Goal: Task Accomplishment & Management: Manage account settings

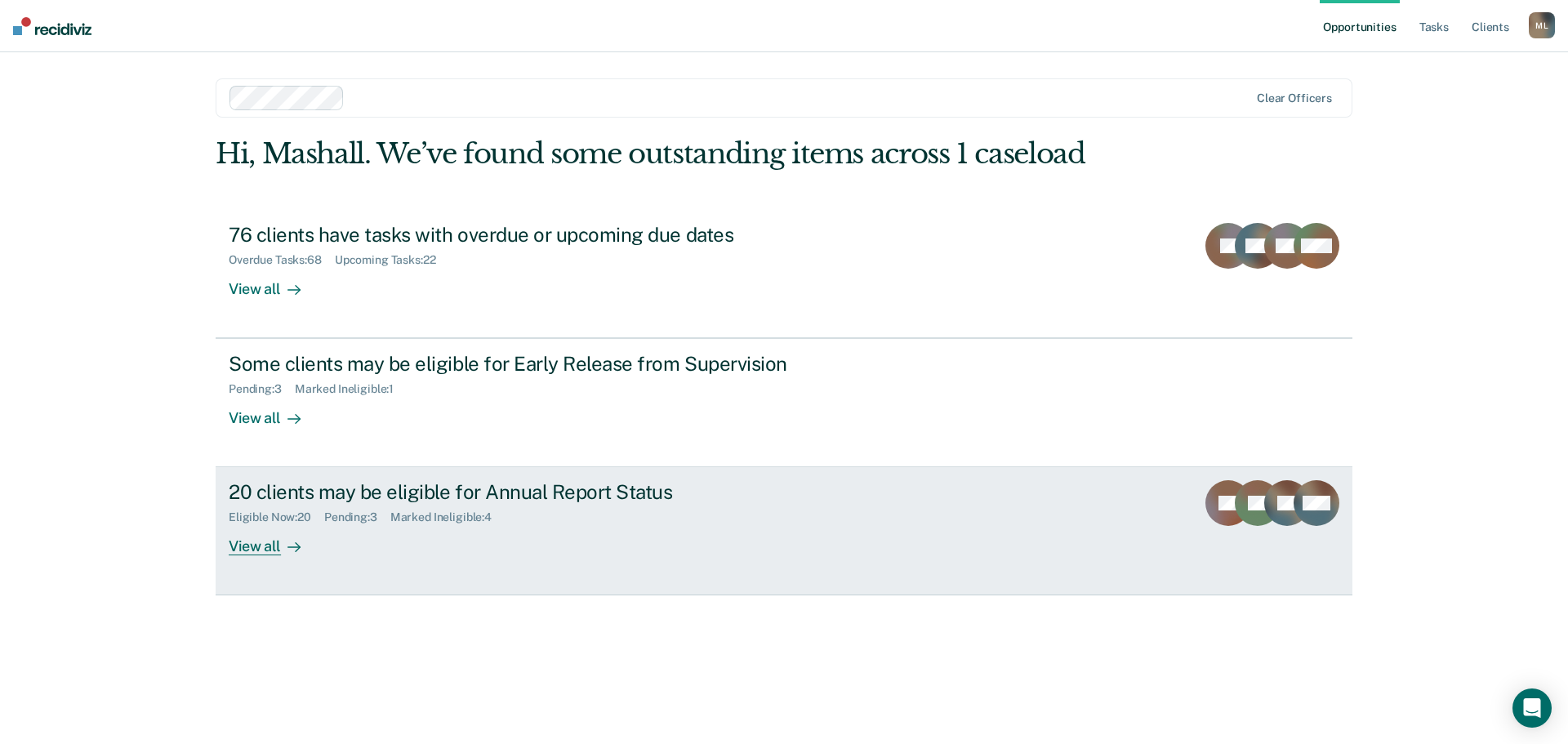
click at [265, 542] on div "View all" at bounding box center [274, 540] width 91 height 32
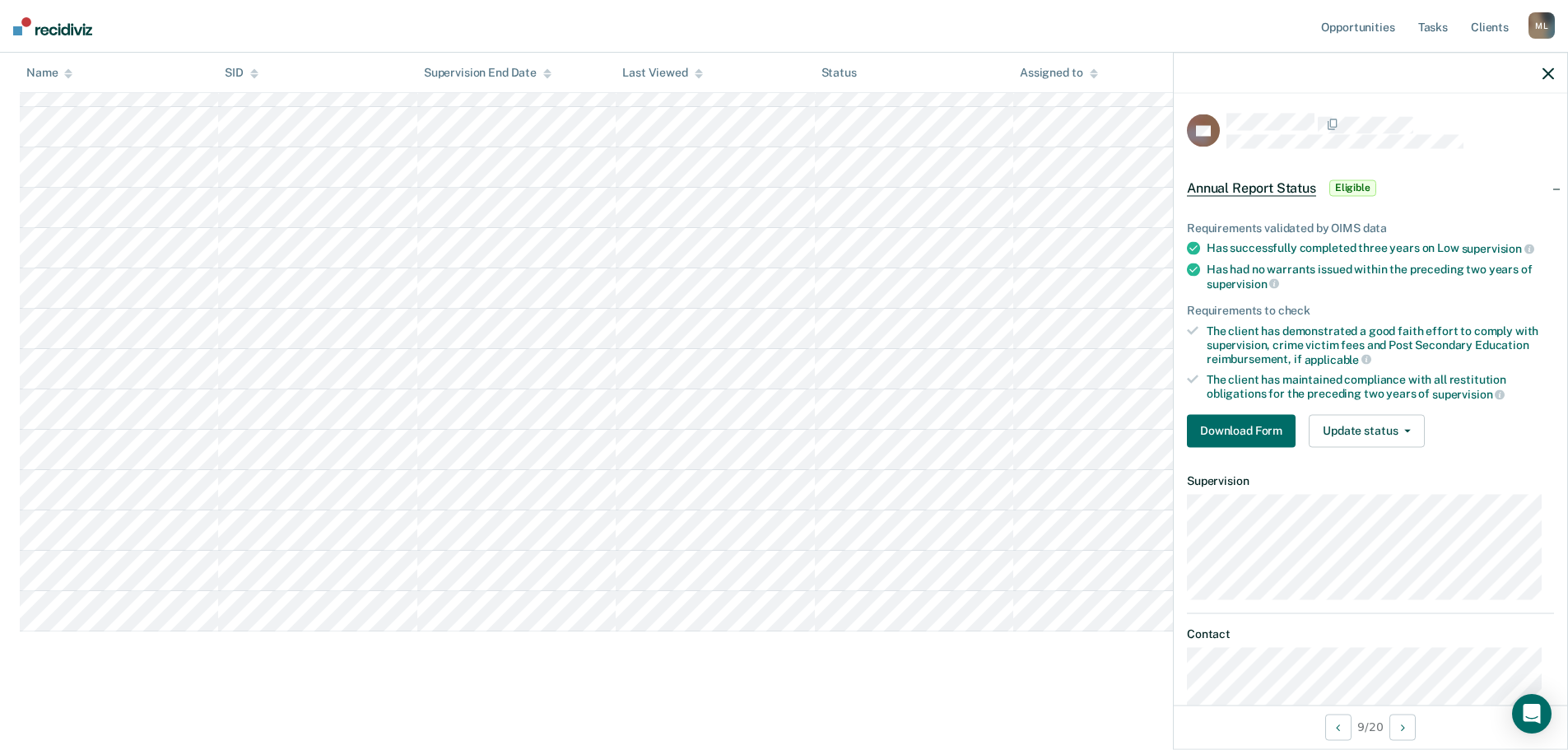
scroll to position [42, 0]
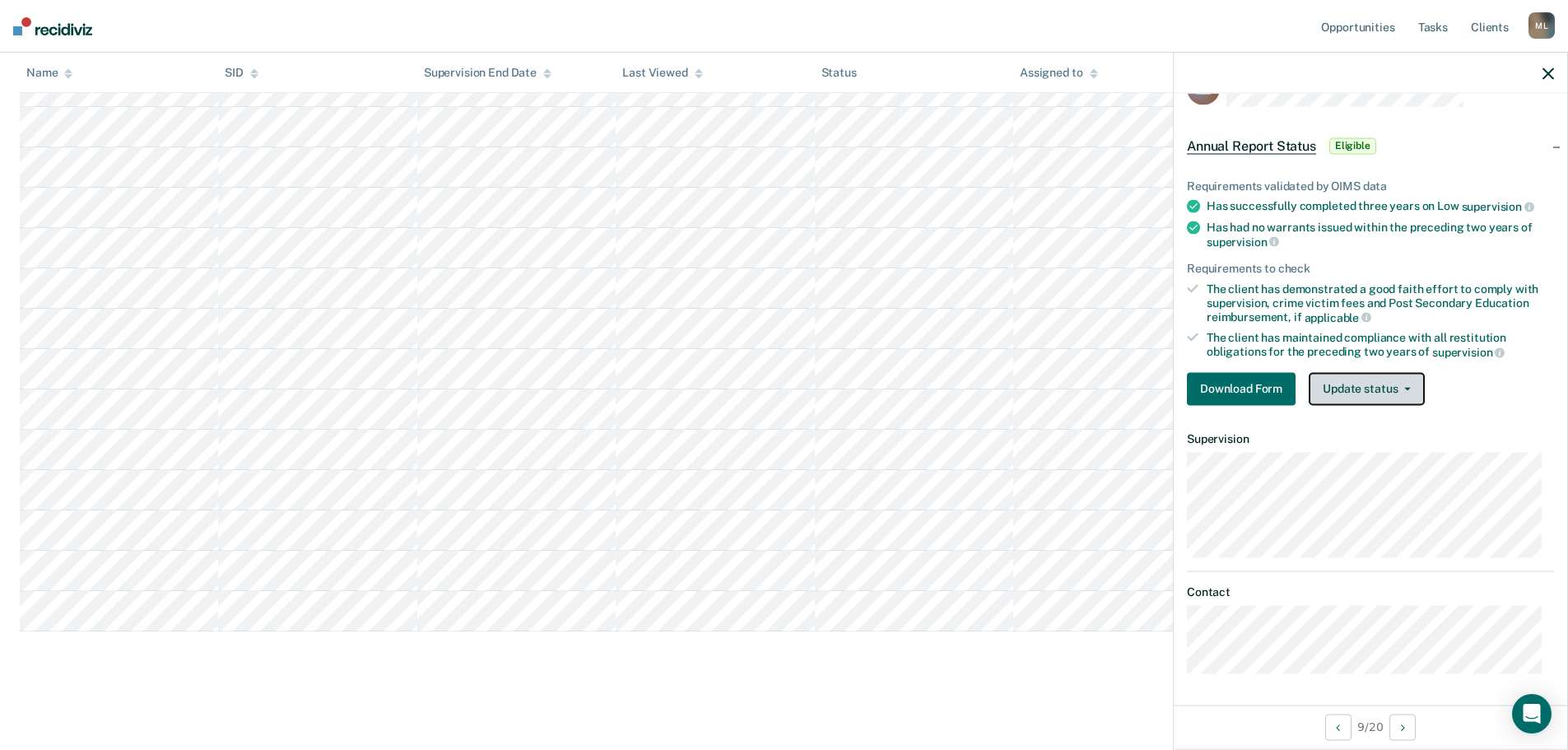
click at [1381, 387] on button "Update status" at bounding box center [1366, 388] width 116 height 33
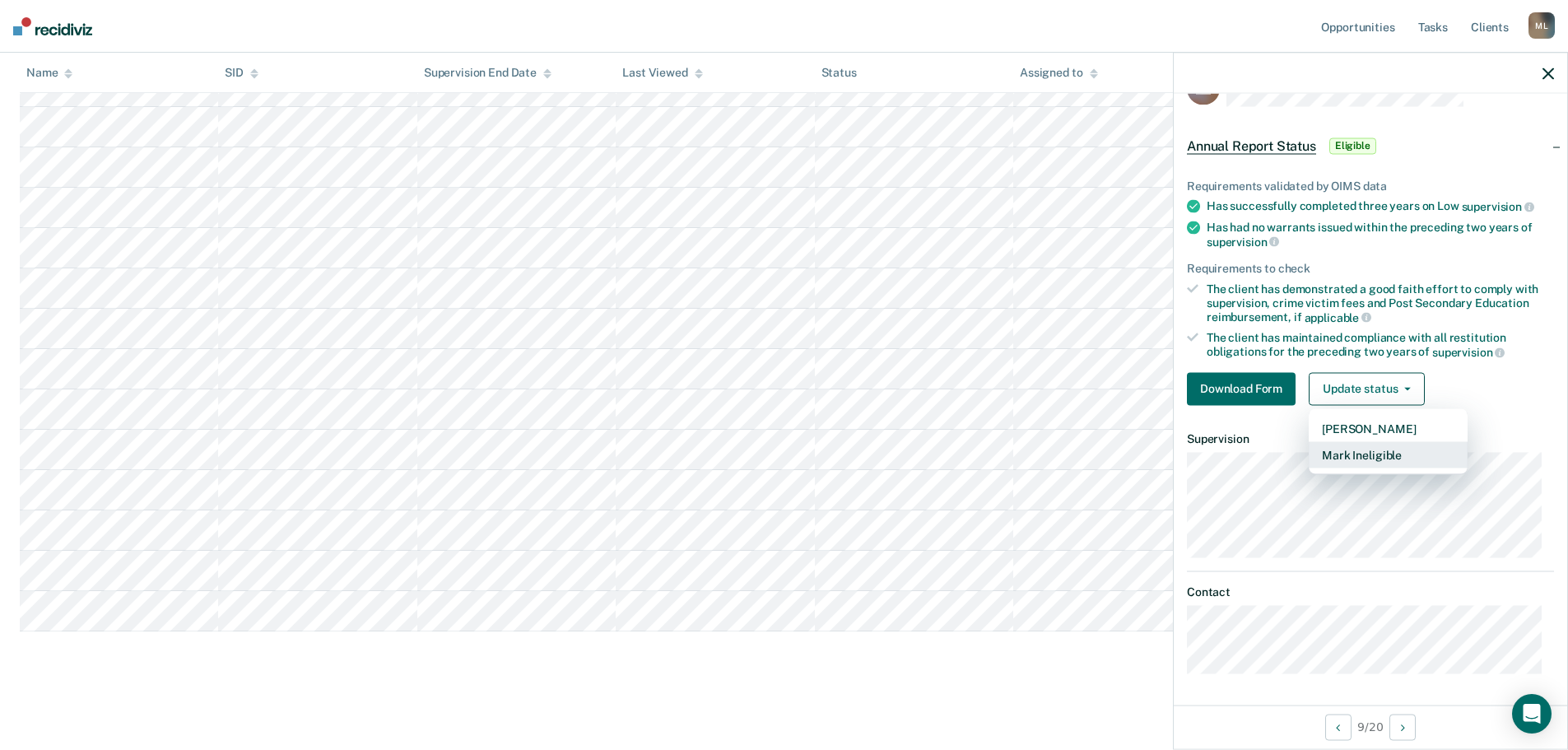
click at [1368, 451] on button "Mark Ineligible" at bounding box center [1388, 455] width 159 height 27
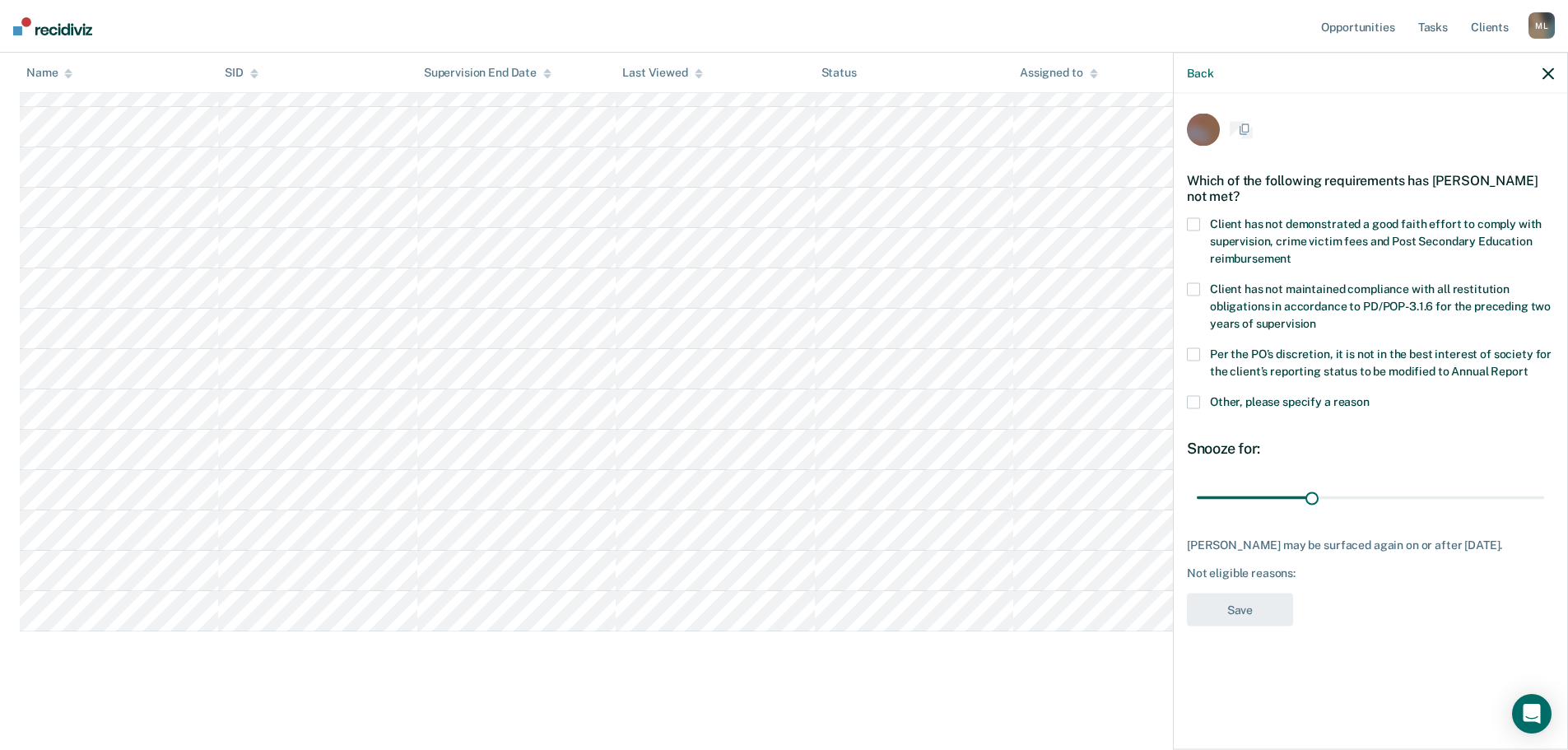
scroll to position [0, 0]
click at [1186, 400] on div "RA Which of the following requirements has Randy Abney not met? Client has not …" at bounding box center [1370, 420] width 394 height 652
click at [1191, 401] on span at bounding box center [1193, 403] width 13 height 13
click at [1369, 397] on input "Other, please specify a reason" at bounding box center [1369, 397] width 0 height 0
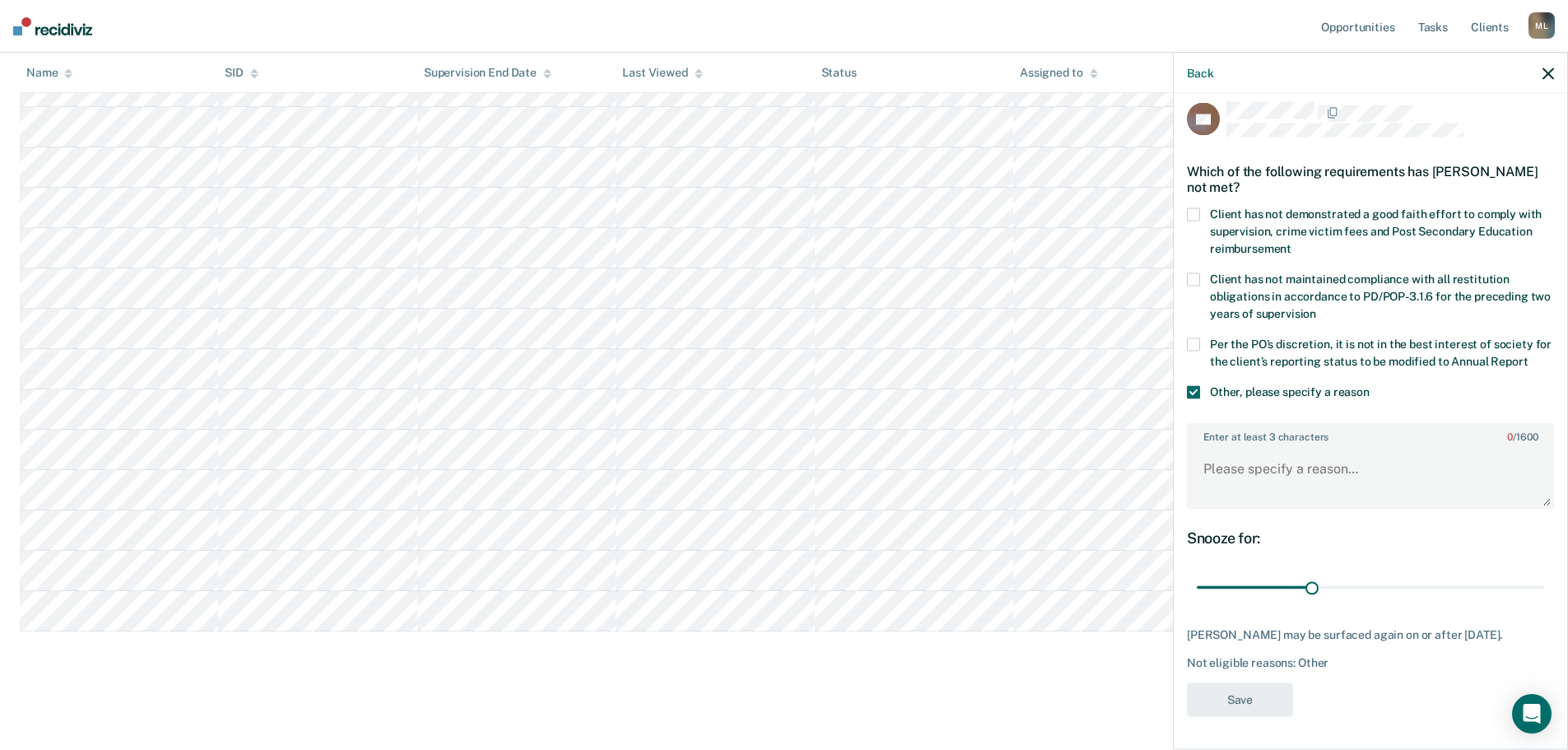
scroll to position [27, 0]
click at [1278, 466] on textarea "Enter at least 3 characters 0 / 1600" at bounding box center [1370, 476] width 364 height 61
type textarea "Client released from parole."
click at [1263, 699] on button "Save" at bounding box center [1240, 700] width 106 height 34
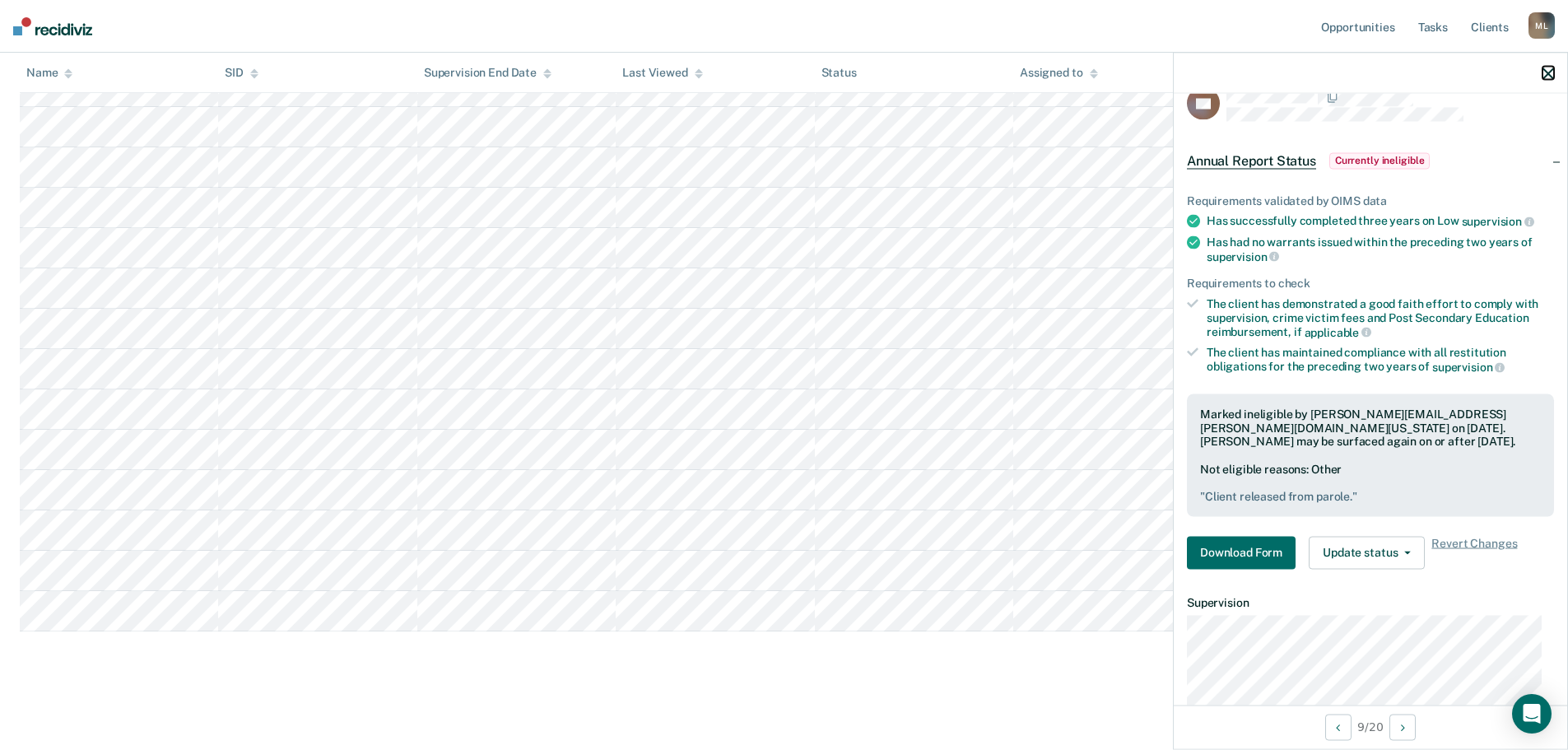
click at [1548, 75] on icon "button" at bounding box center [1548, 72] width 11 height 11
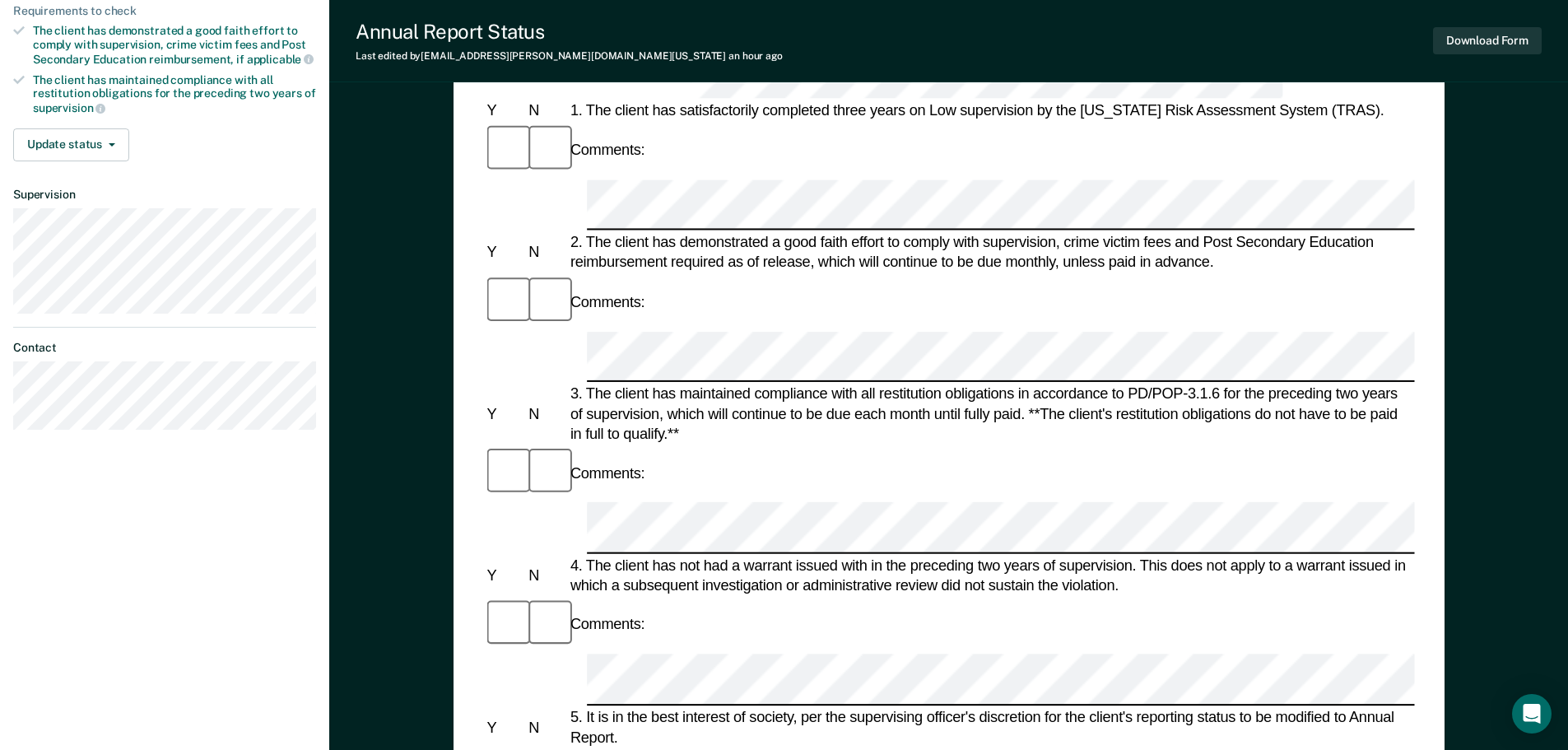
scroll to position [330, 0]
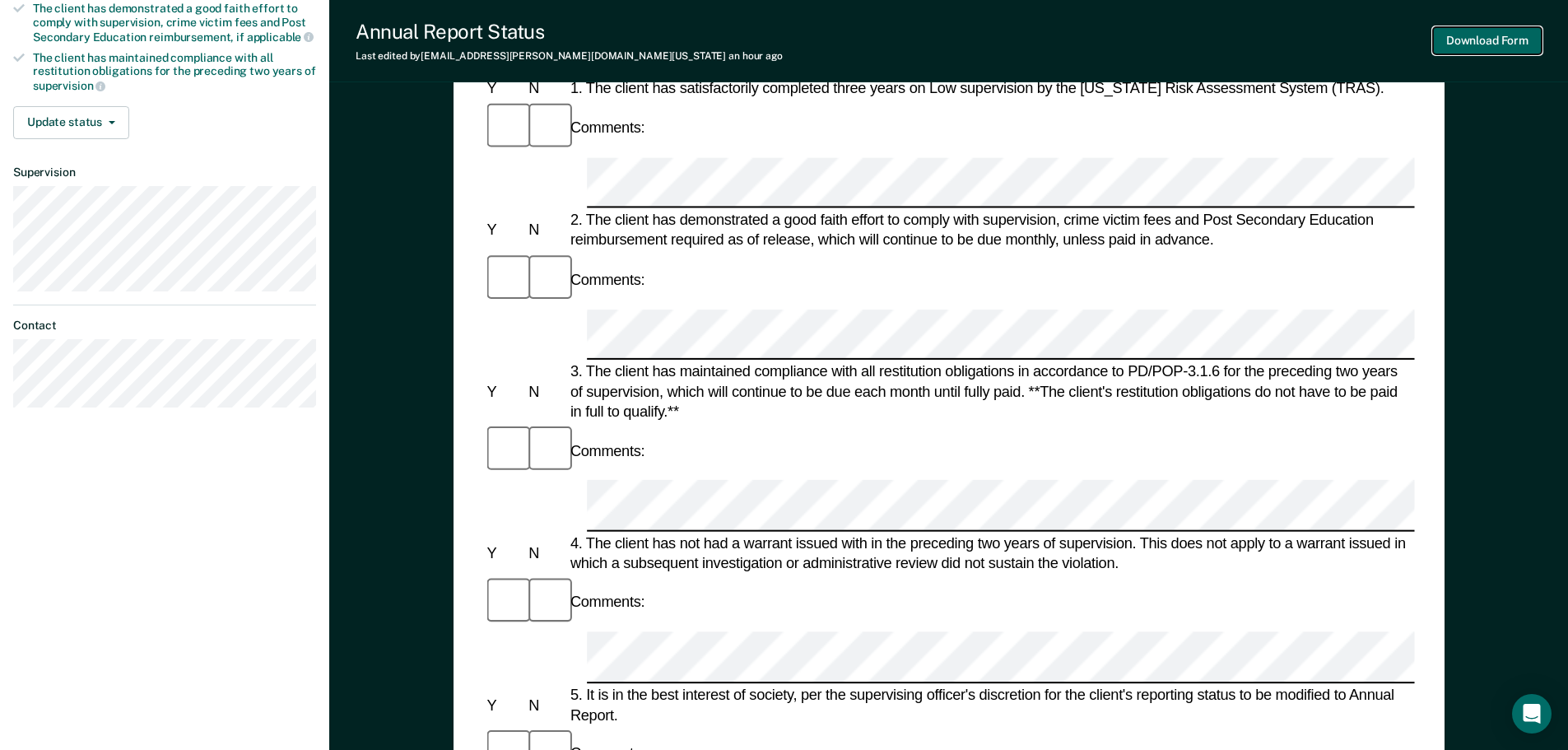
click at [1504, 38] on button "Download Form" at bounding box center [1487, 41] width 109 height 27
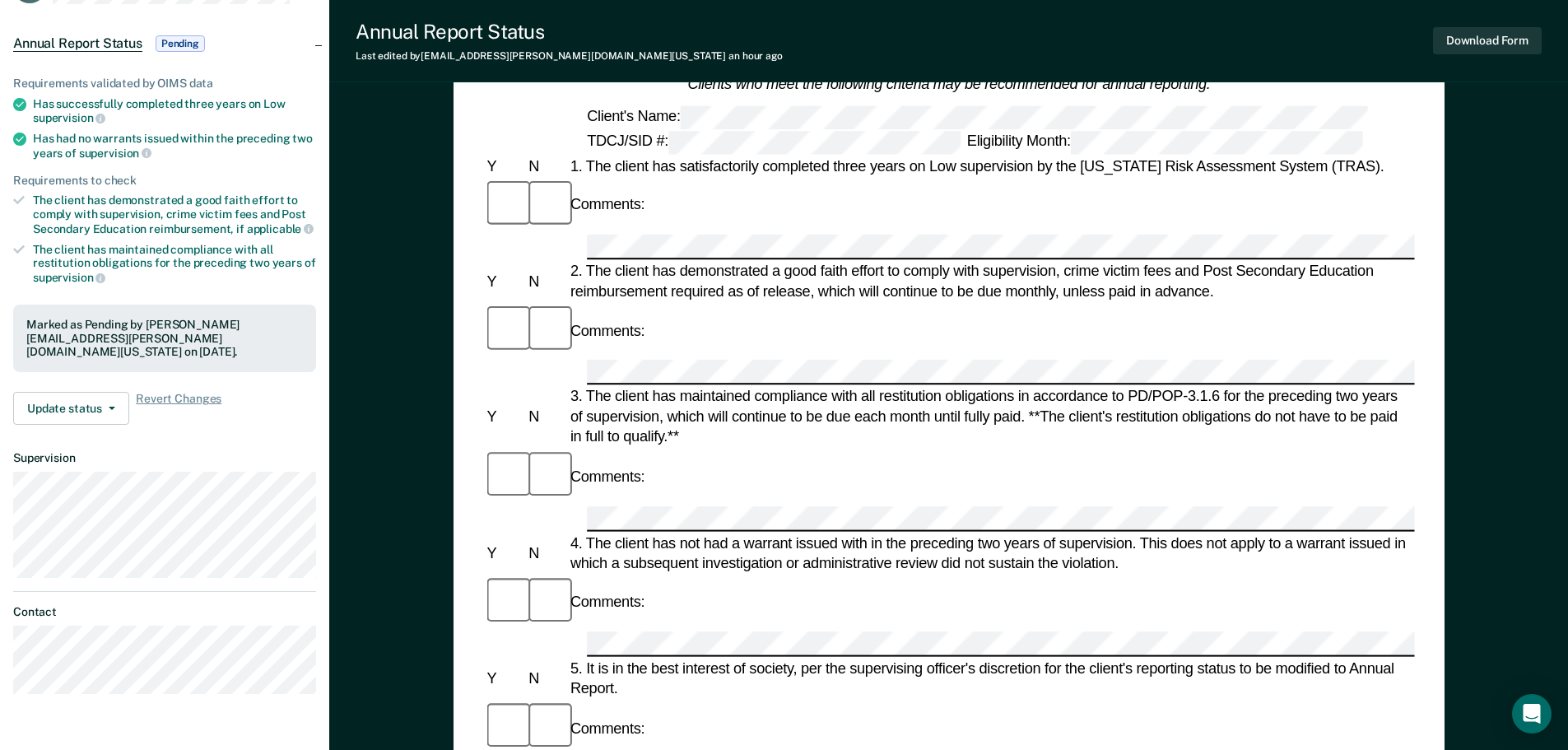
scroll to position [0, 0]
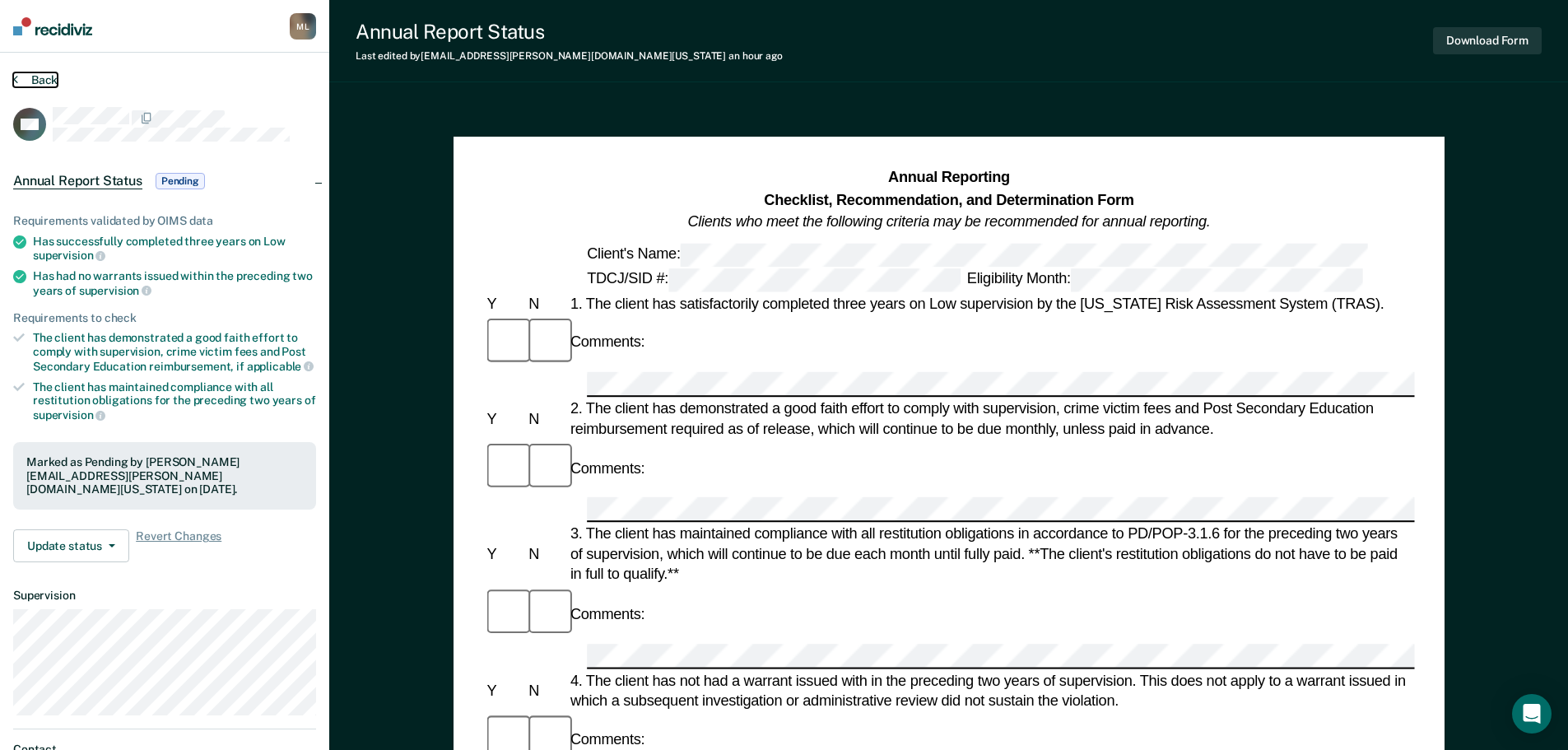
click at [36, 74] on button "Back" at bounding box center [35, 80] width 44 height 15
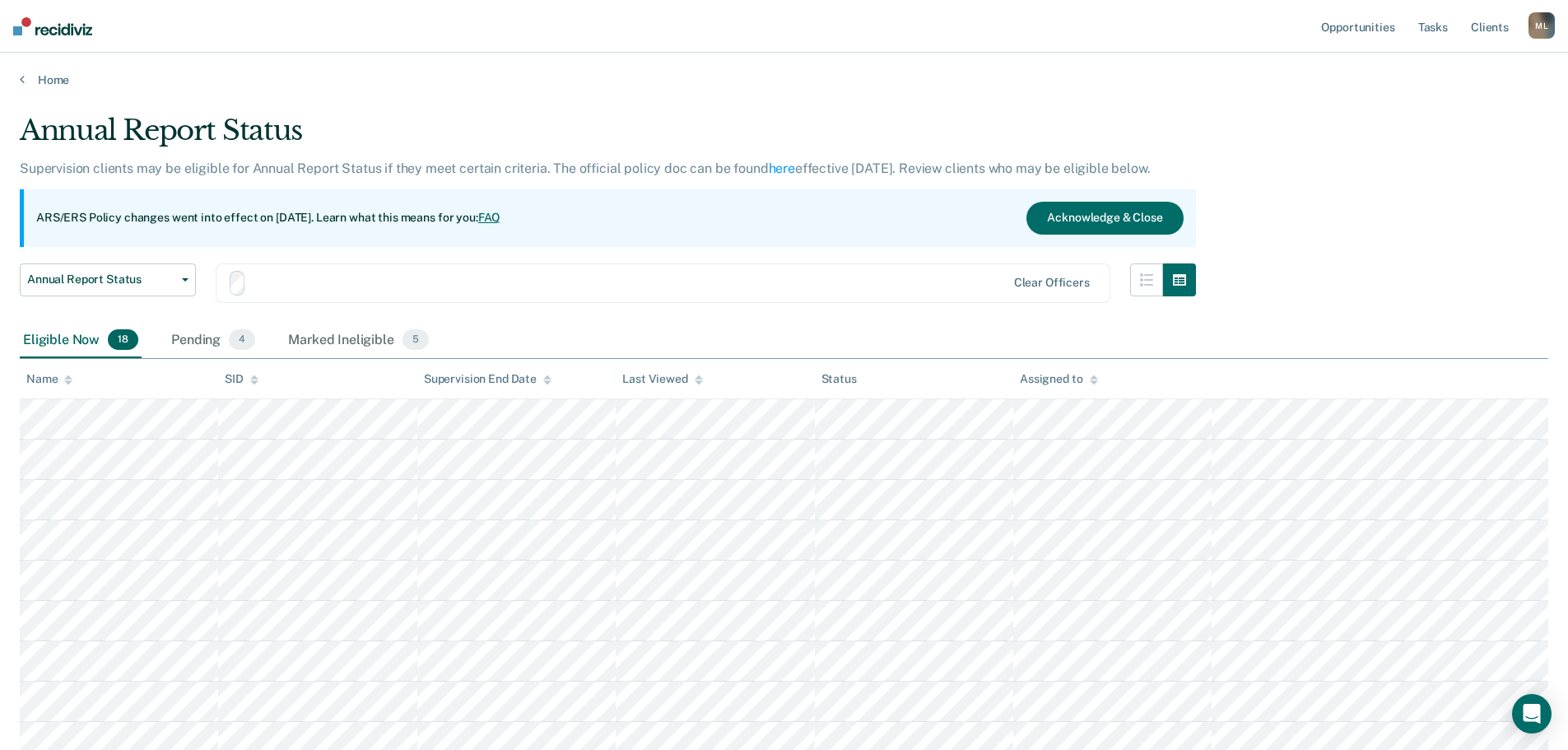
scroll to position [494, 0]
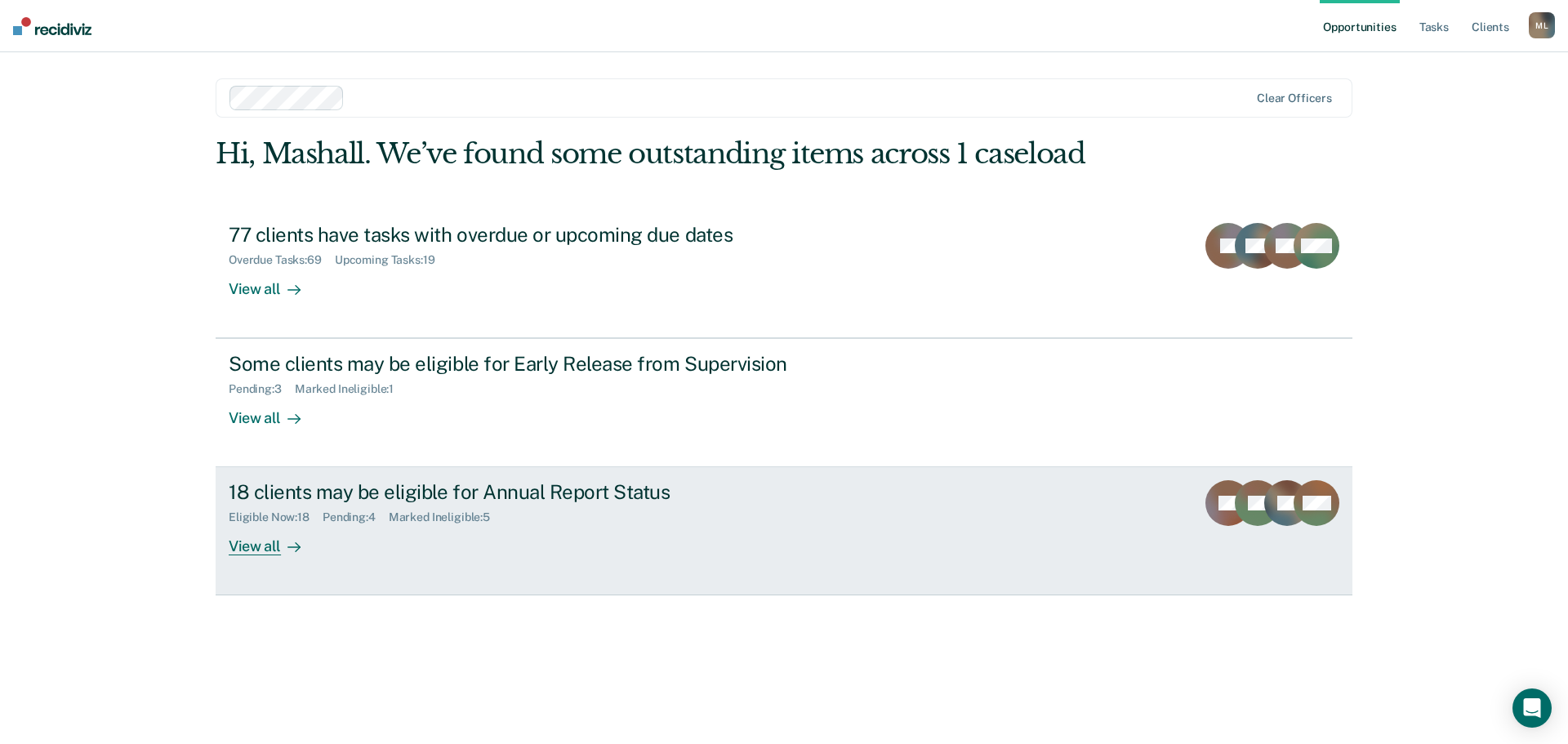
click at [253, 543] on div "View all" at bounding box center [274, 540] width 91 height 32
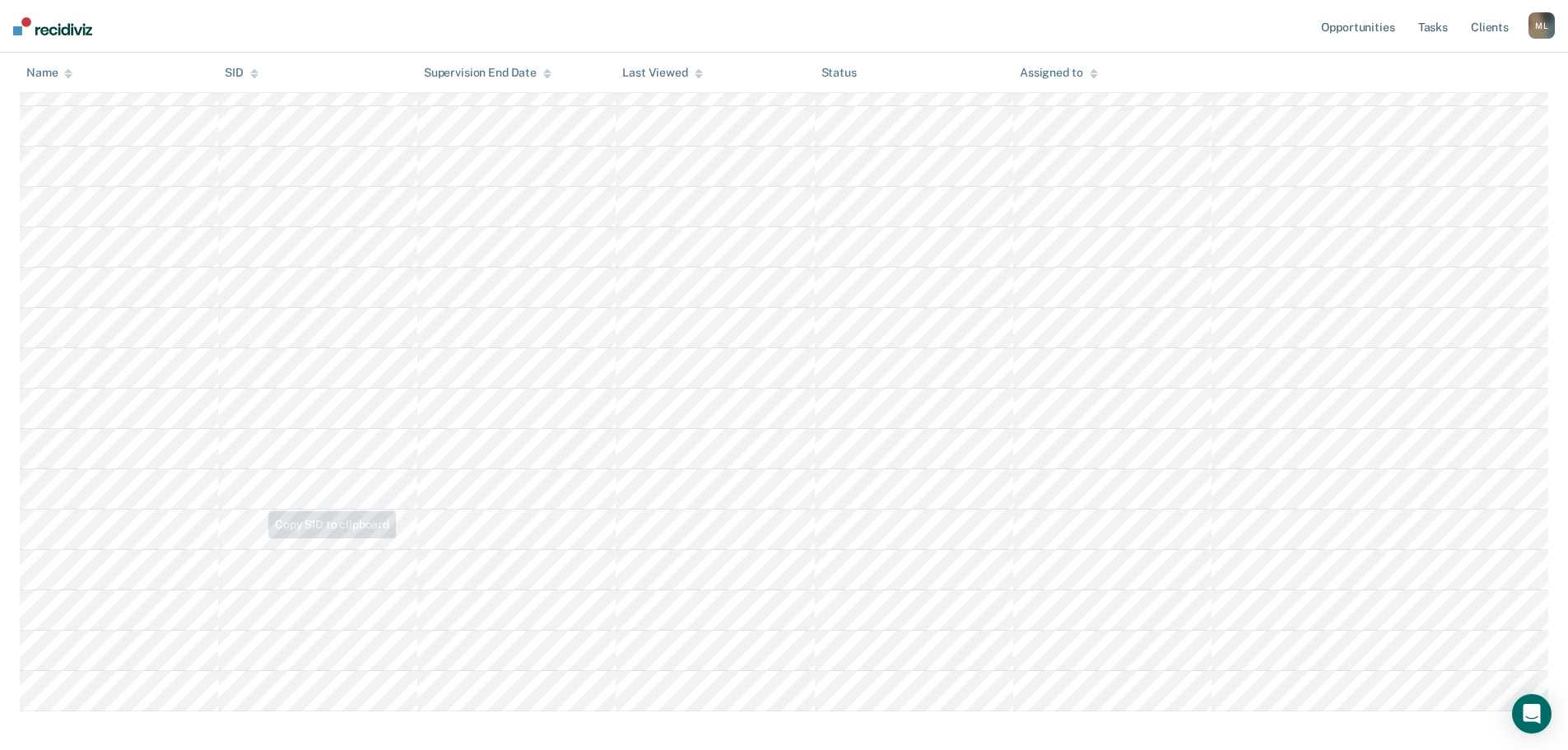
scroll to position [494, 0]
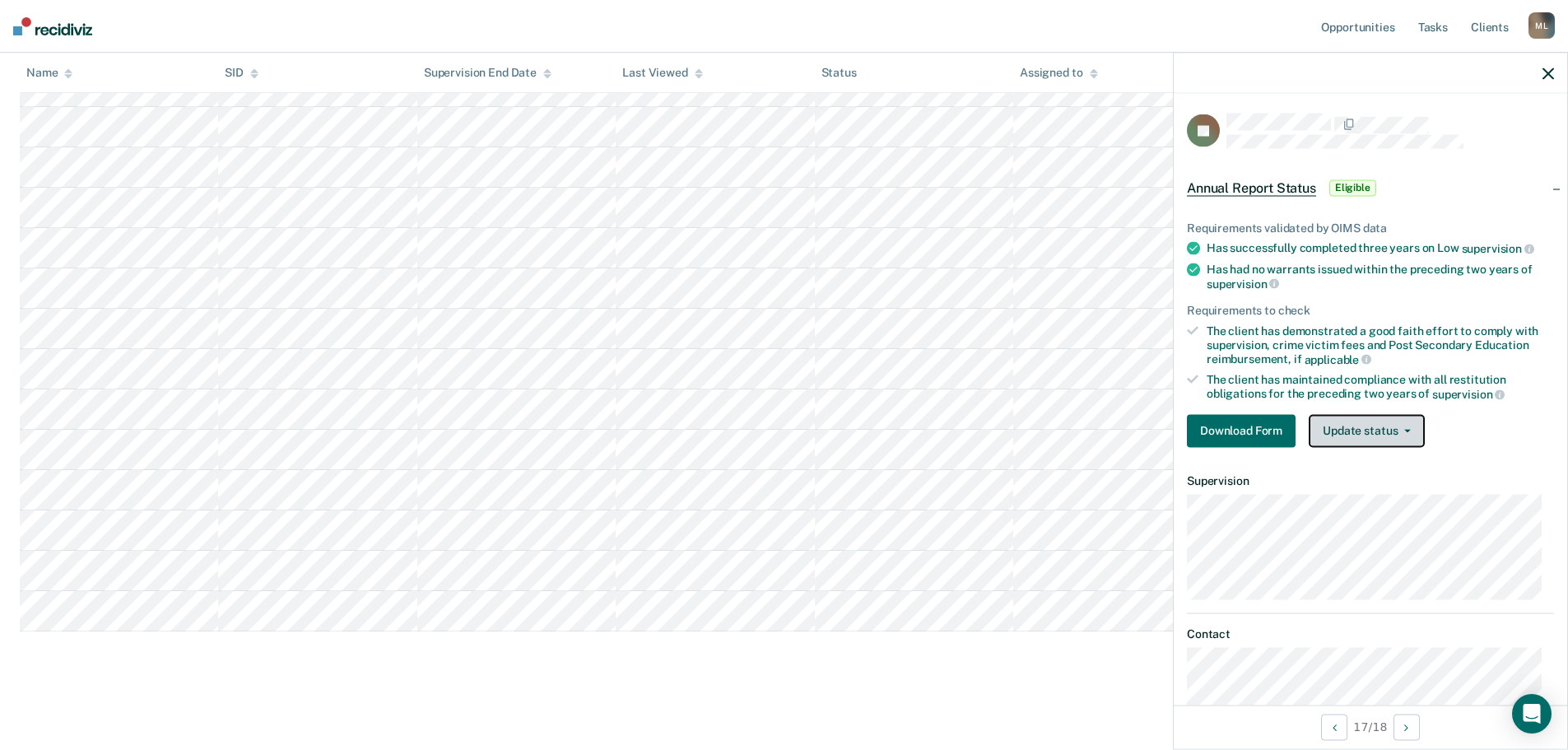
click at [1353, 425] on button "Update status" at bounding box center [1366, 430] width 116 height 33
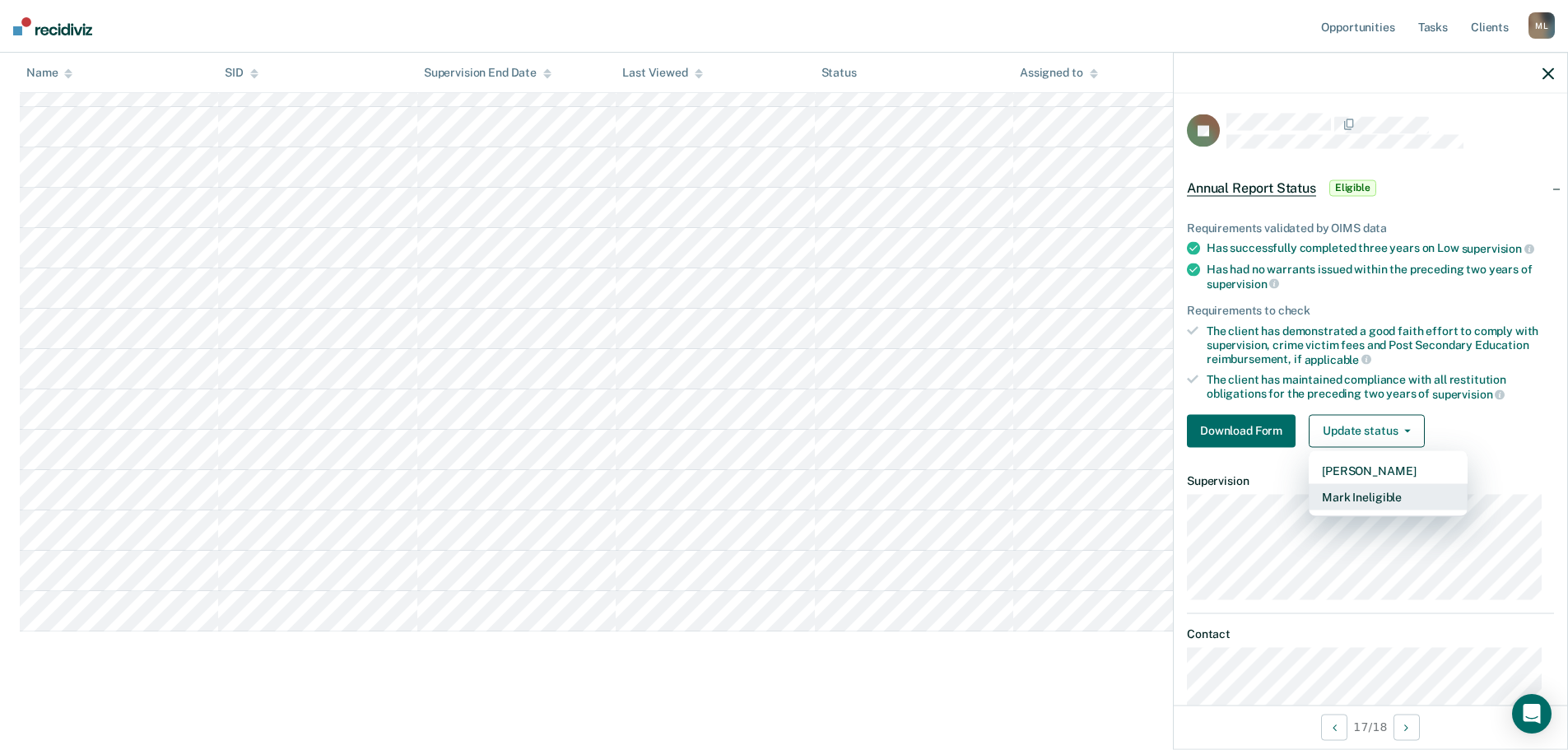
click at [1366, 495] on button "Mark Ineligible" at bounding box center [1388, 496] width 159 height 27
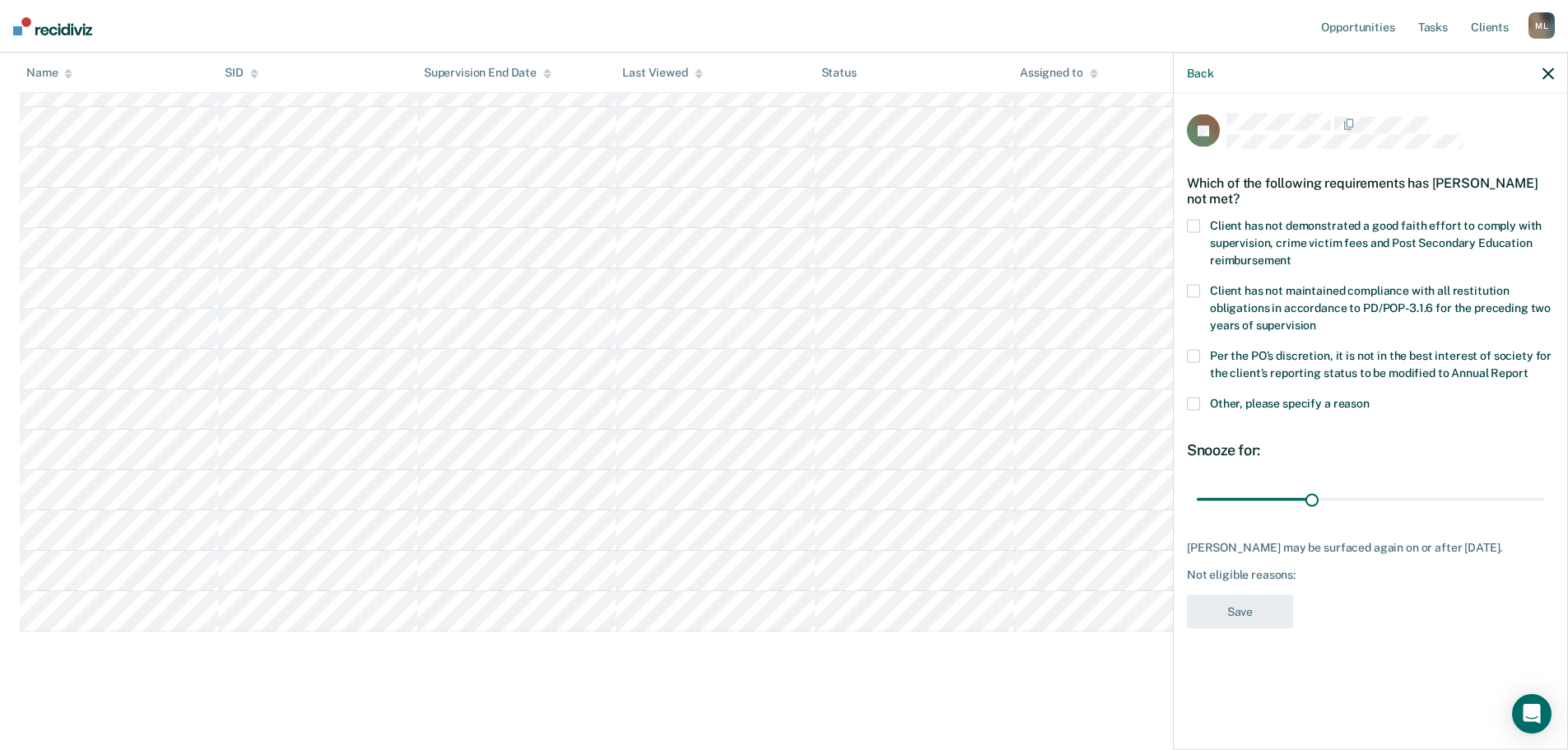
click at [1195, 220] on span at bounding box center [1193, 225] width 13 height 13
click at [1292, 254] on input "Client has not demonstrated a good faith effort to comply with supervision, cri…" at bounding box center [1292, 254] width 0 height 0
click at [1245, 602] on button "Save" at bounding box center [1240, 611] width 106 height 34
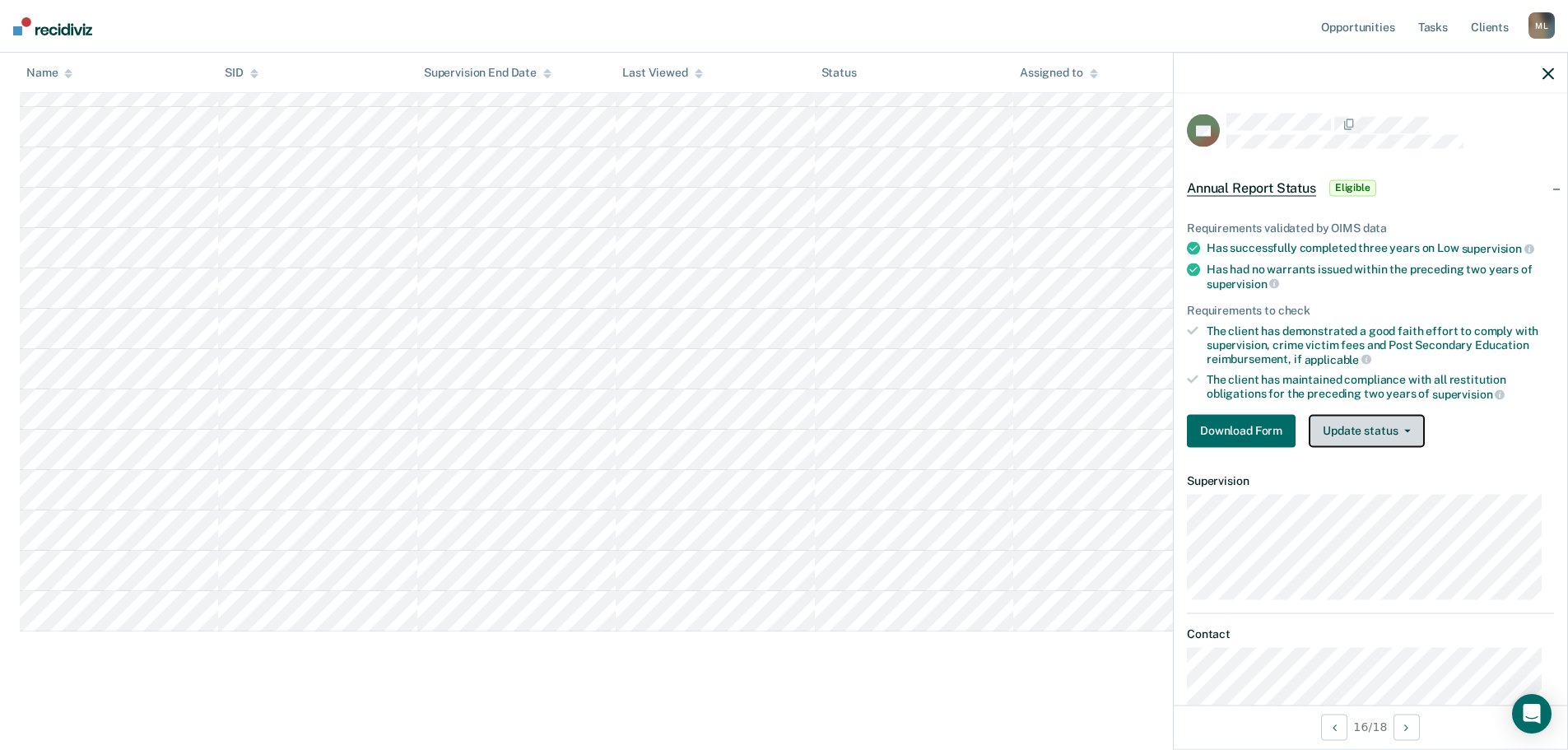
click at [1381, 427] on button "Update status" at bounding box center [1366, 430] width 116 height 33
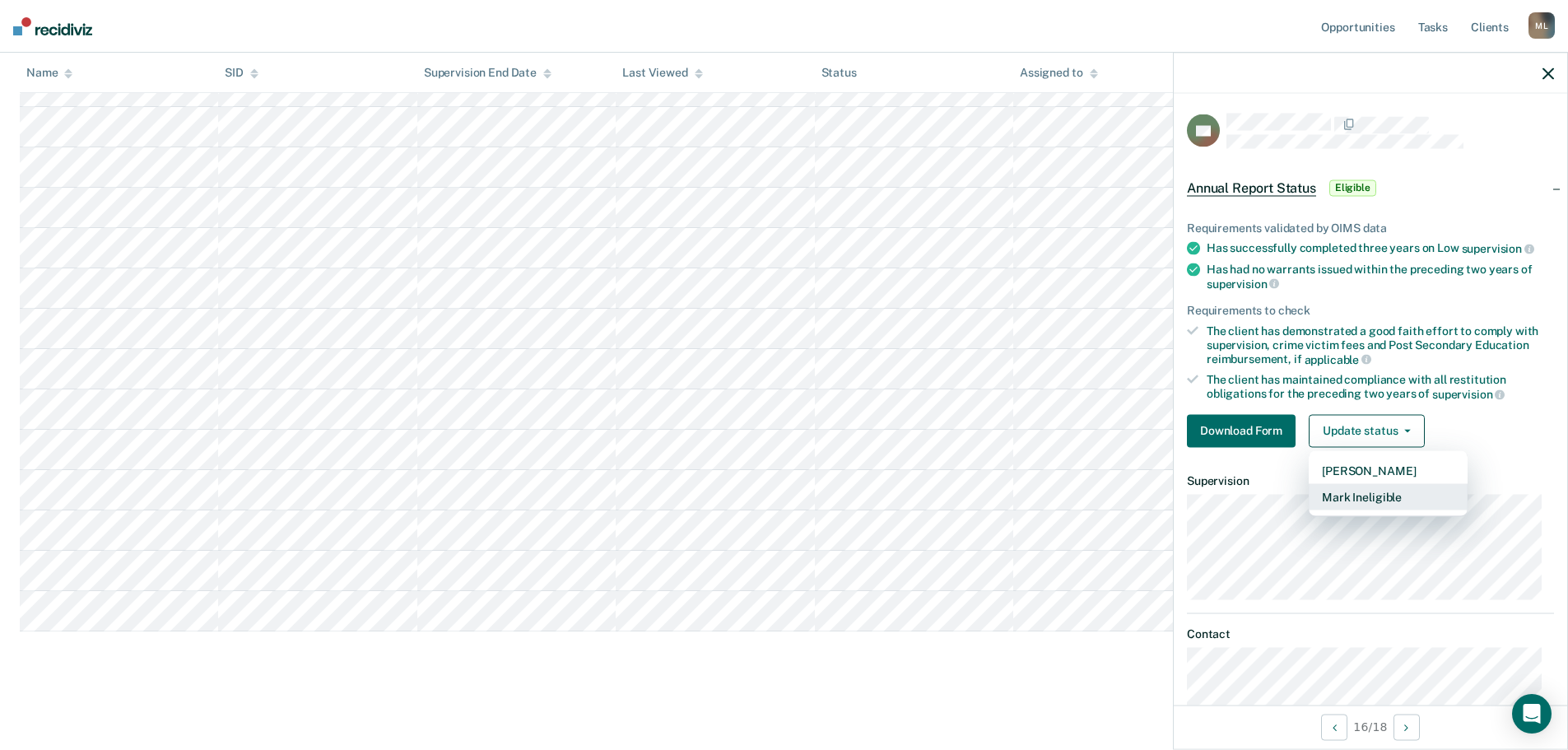
click at [1375, 492] on button "Mark Ineligible" at bounding box center [1388, 496] width 159 height 27
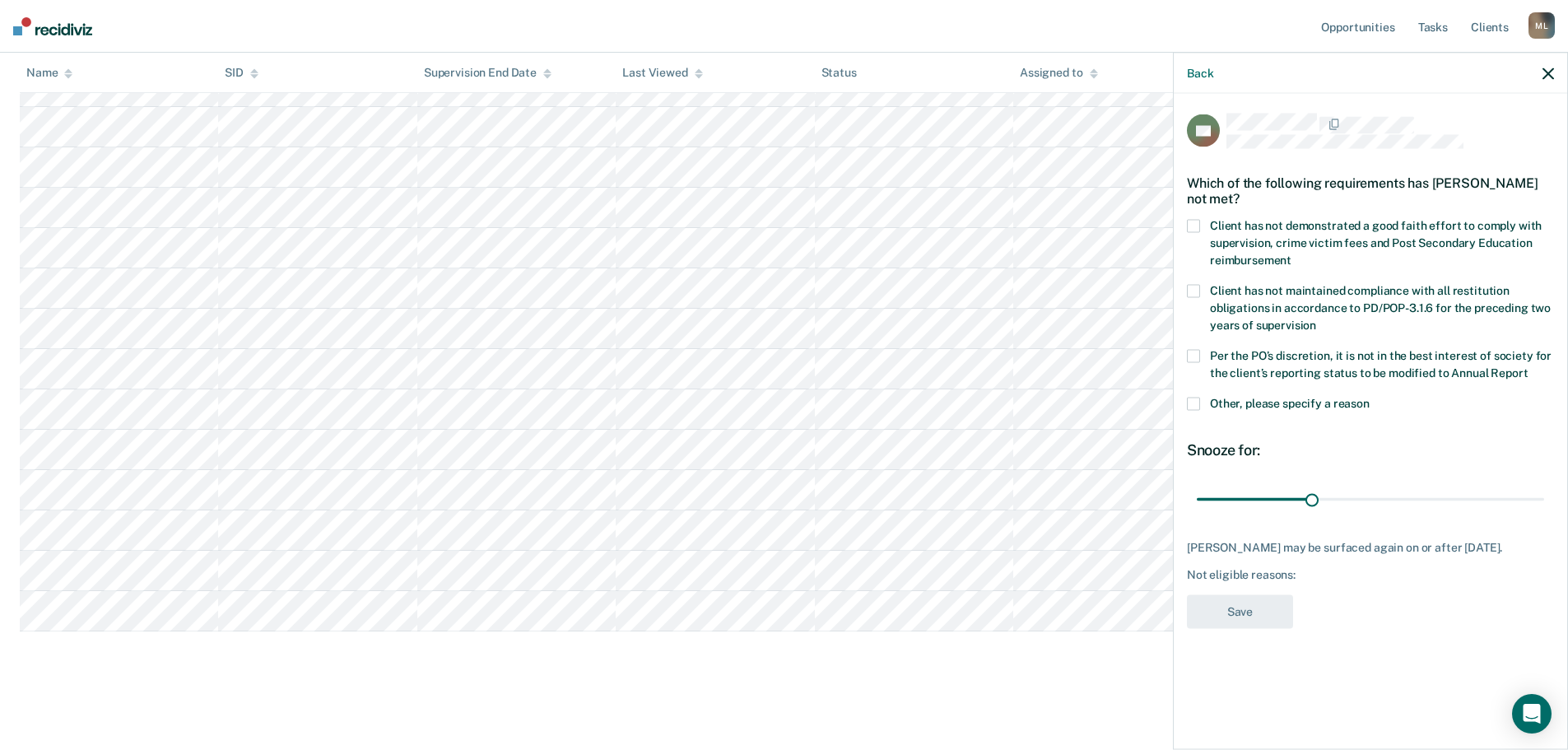
click at [1194, 224] on span at bounding box center [1193, 225] width 13 height 13
click at [1292, 254] on input "Client has not demonstrated a good faith effort to comply with supervision, cri…" at bounding box center [1292, 254] width 0 height 0
click at [1243, 602] on button "Save" at bounding box center [1240, 611] width 106 height 34
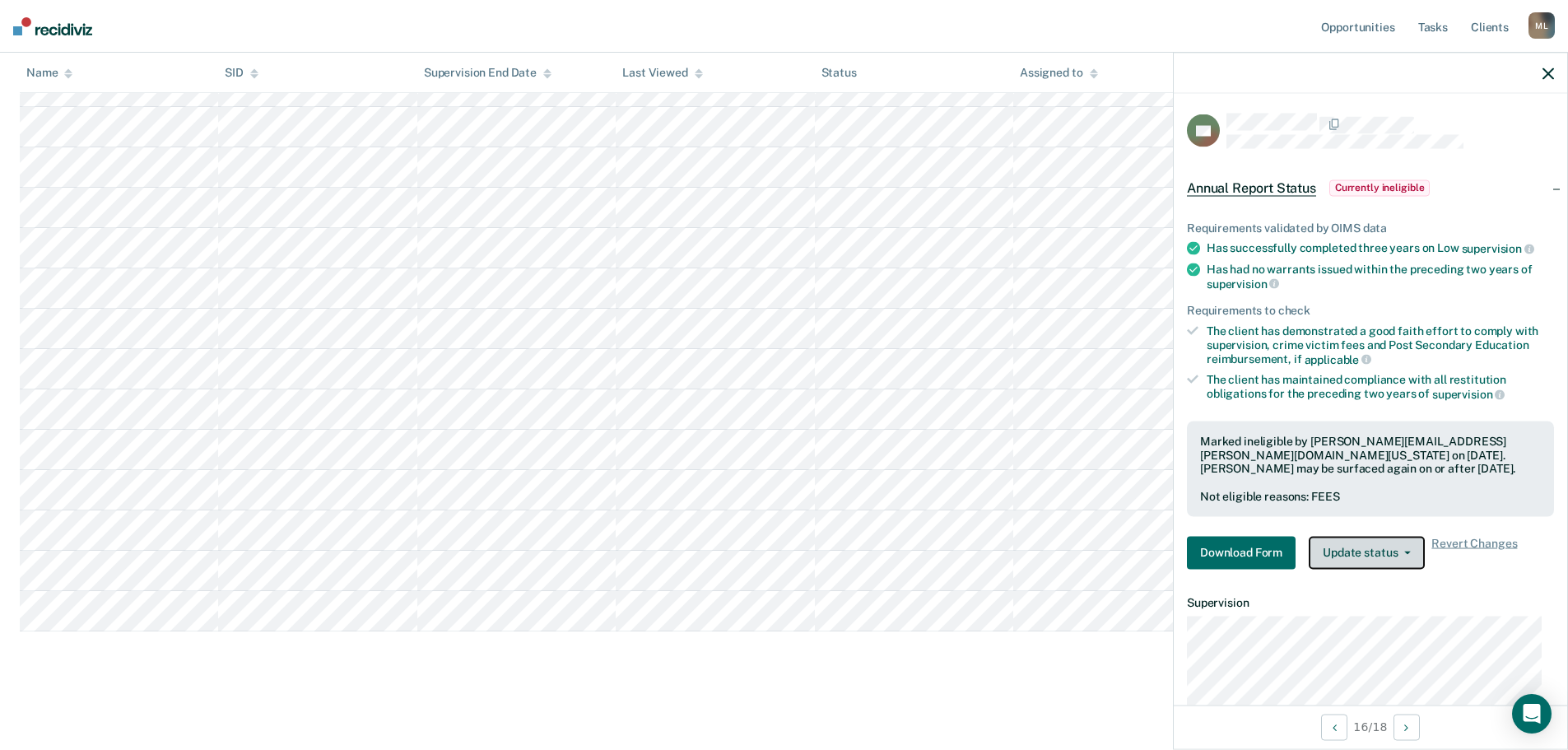
click at [1354, 554] on button "Update status" at bounding box center [1366, 552] width 116 height 33
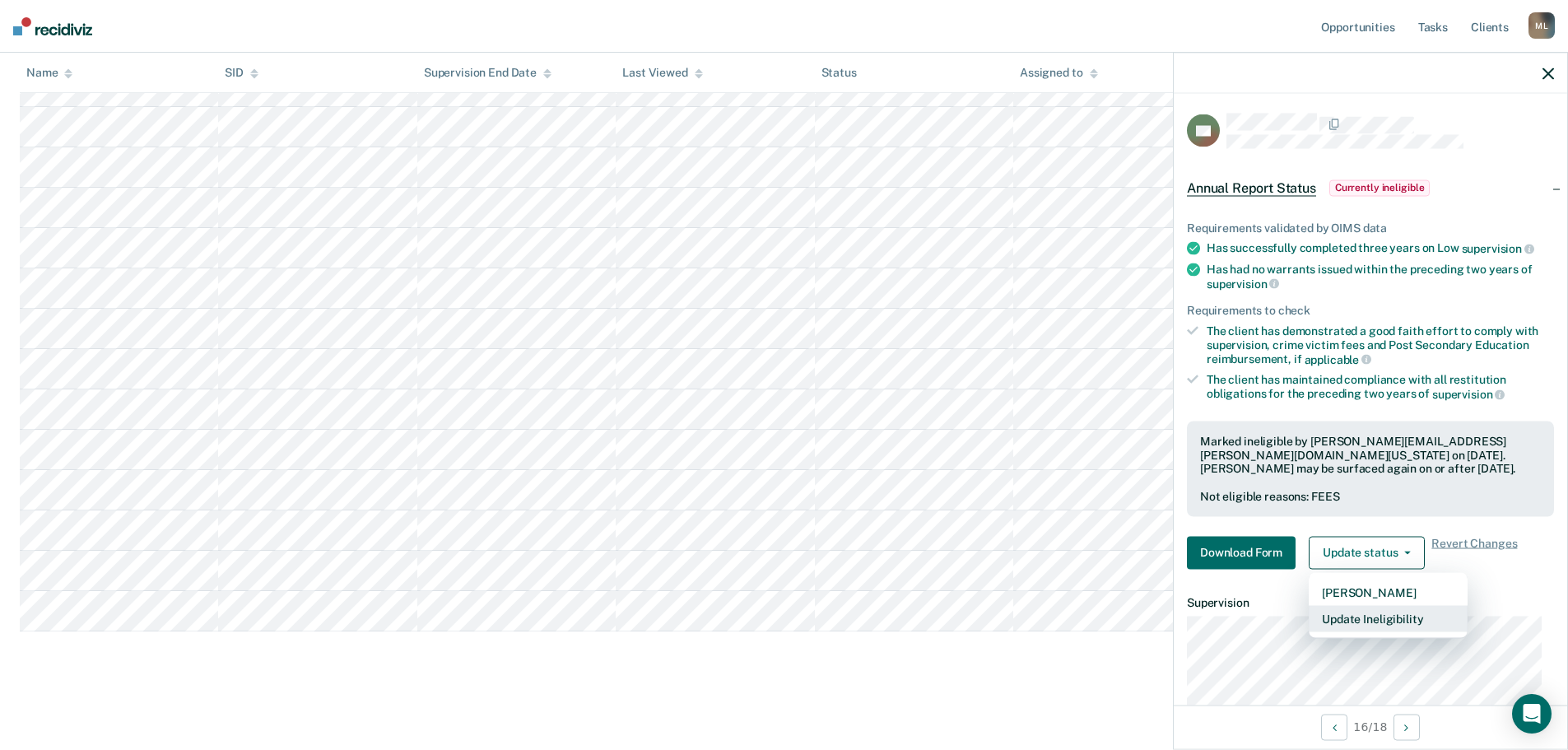
click at [1367, 617] on button "Update Ineligibility" at bounding box center [1388, 618] width 159 height 27
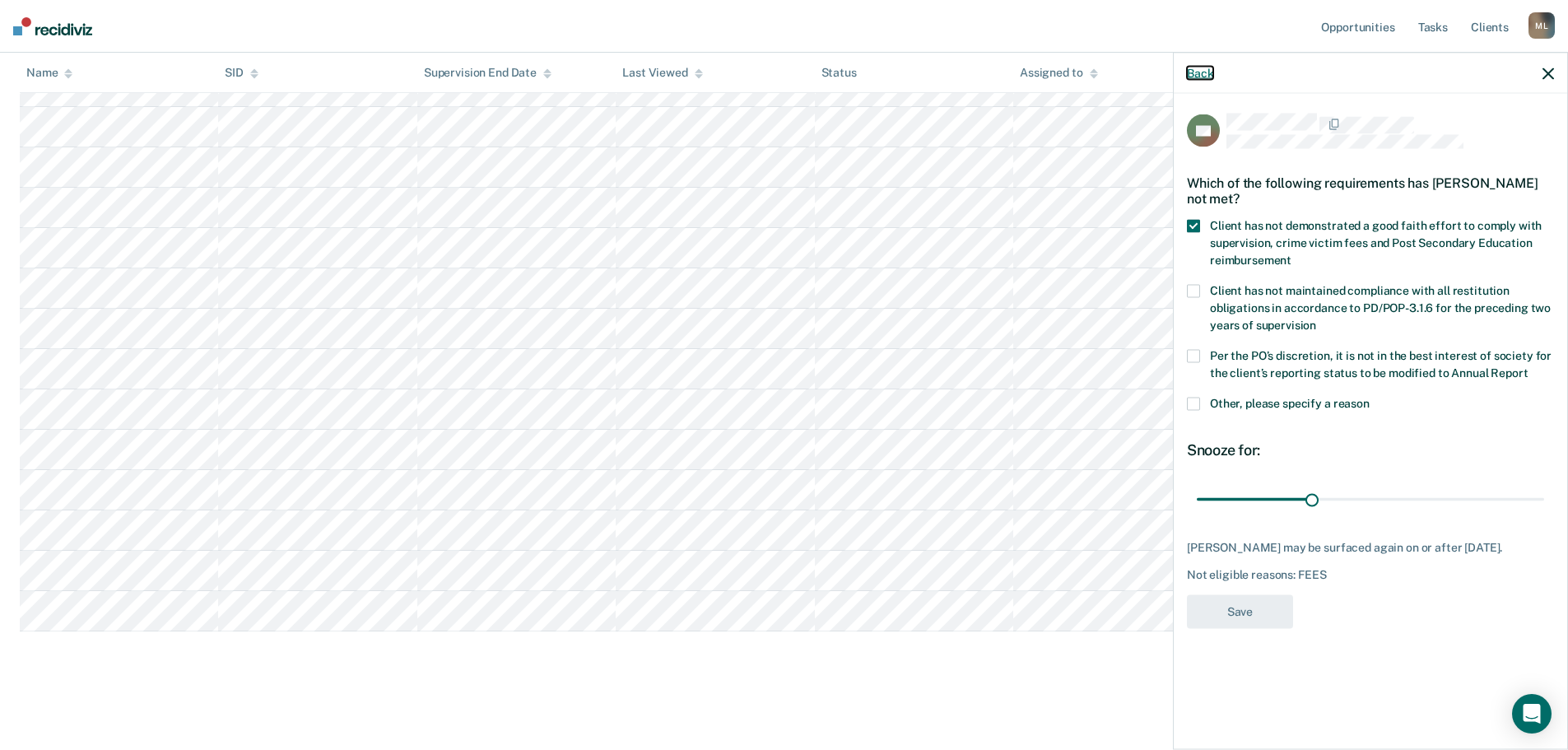
click at [1198, 72] on button "Back" at bounding box center [1200, 73] width 26 height 14
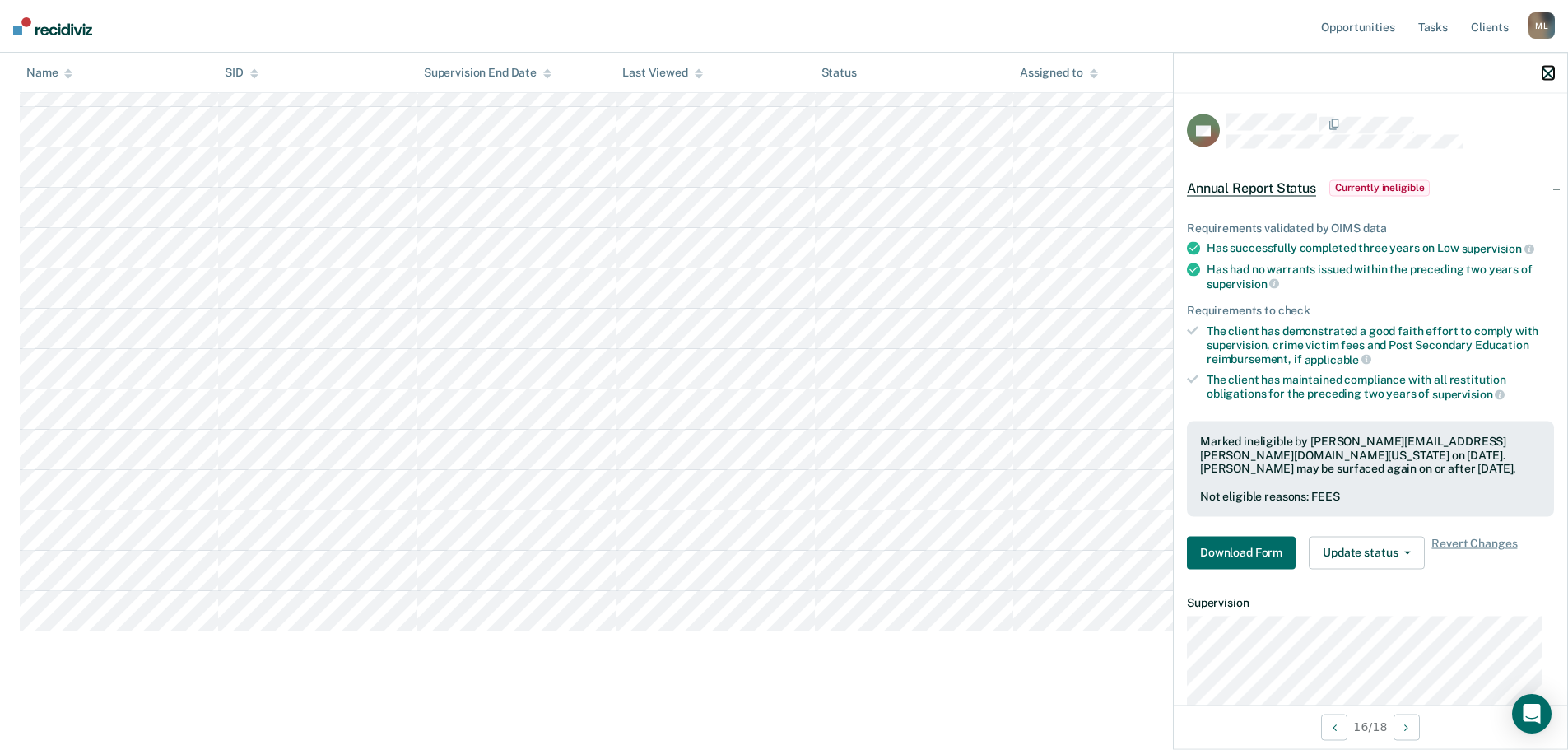
click at [1548, 71] on icon "button" at bounding box center [1548, 72] width 11 height 11
